Goal: Communication & Community: Answer question/provide support

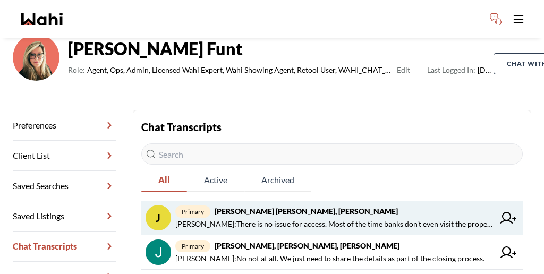
scroll to position [82, 0]
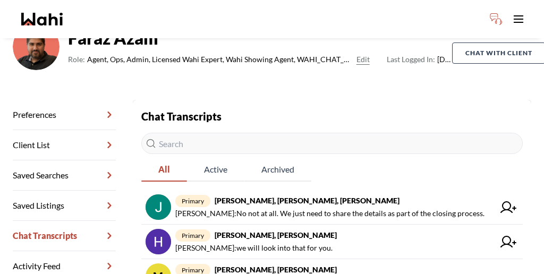
scroll to position [95, 0]
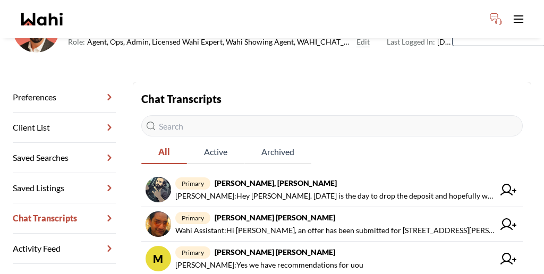
scroll to position [112, 0]
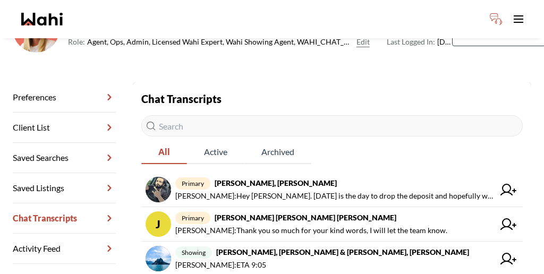
scroll to position [109, 0]
